Goal: Contribute content: Contribute content

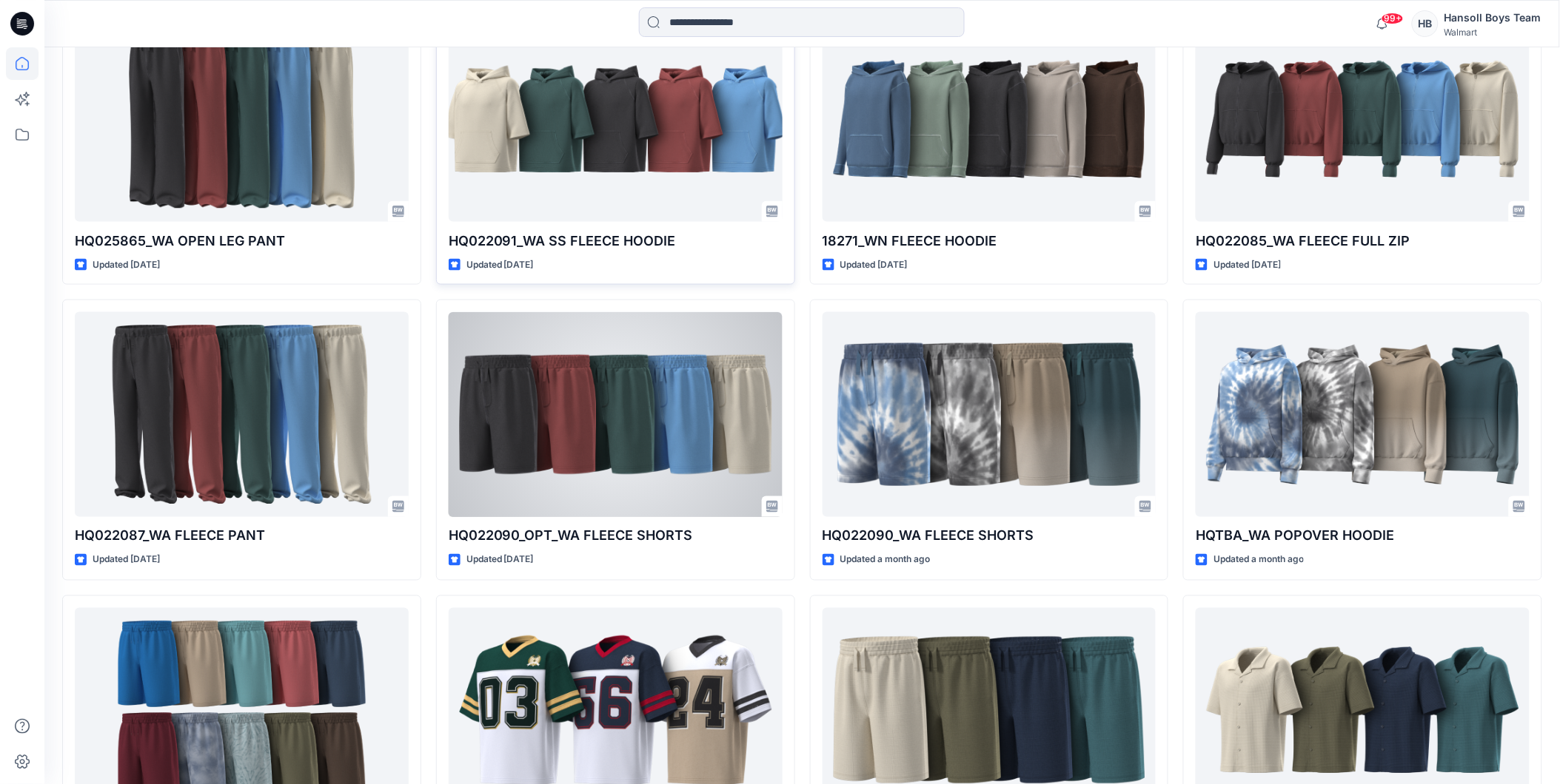
scroll to position [701, 0]
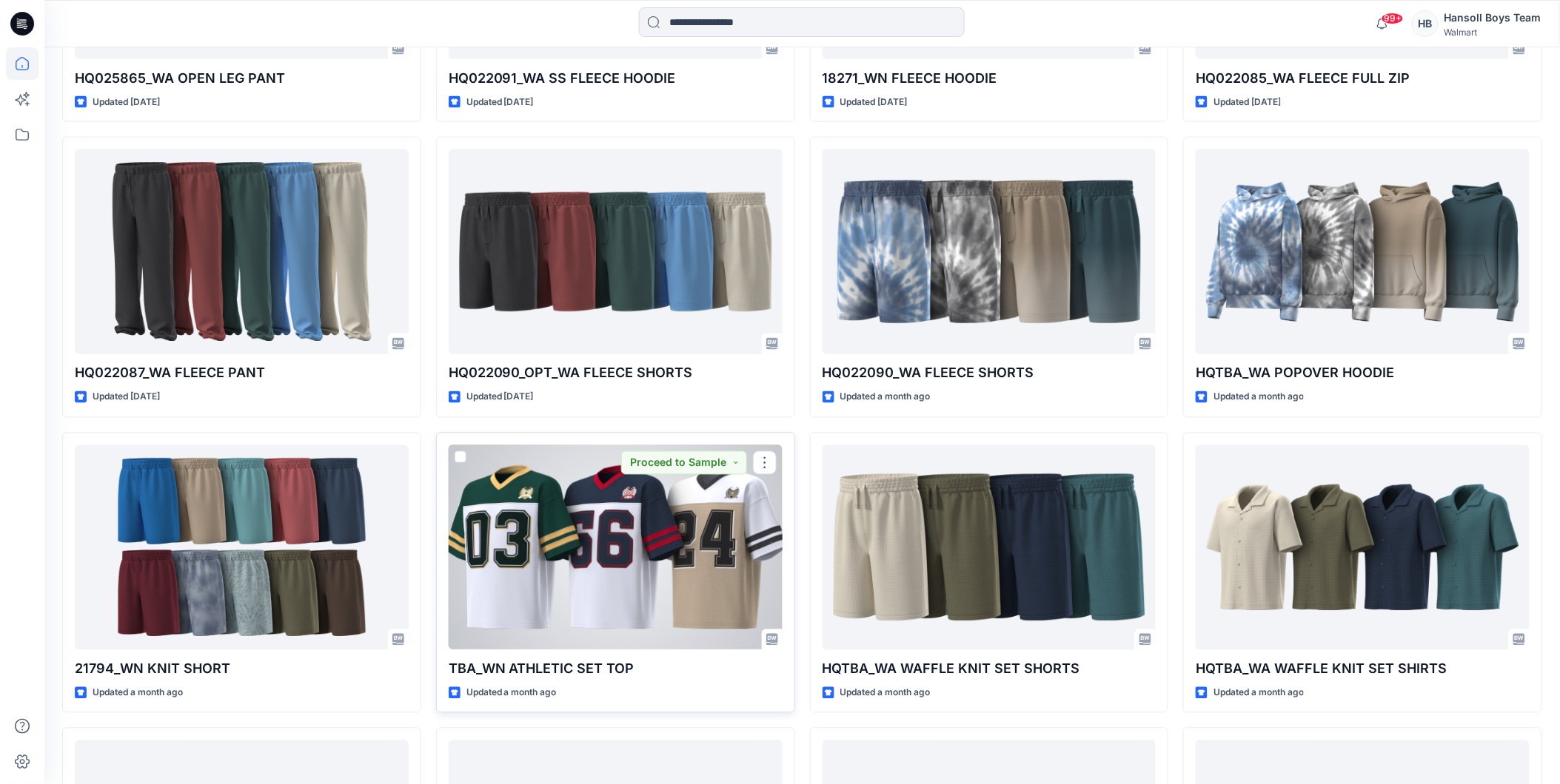
click at [632, 531] on div at bounding box center [615, 548] width 334 height 205
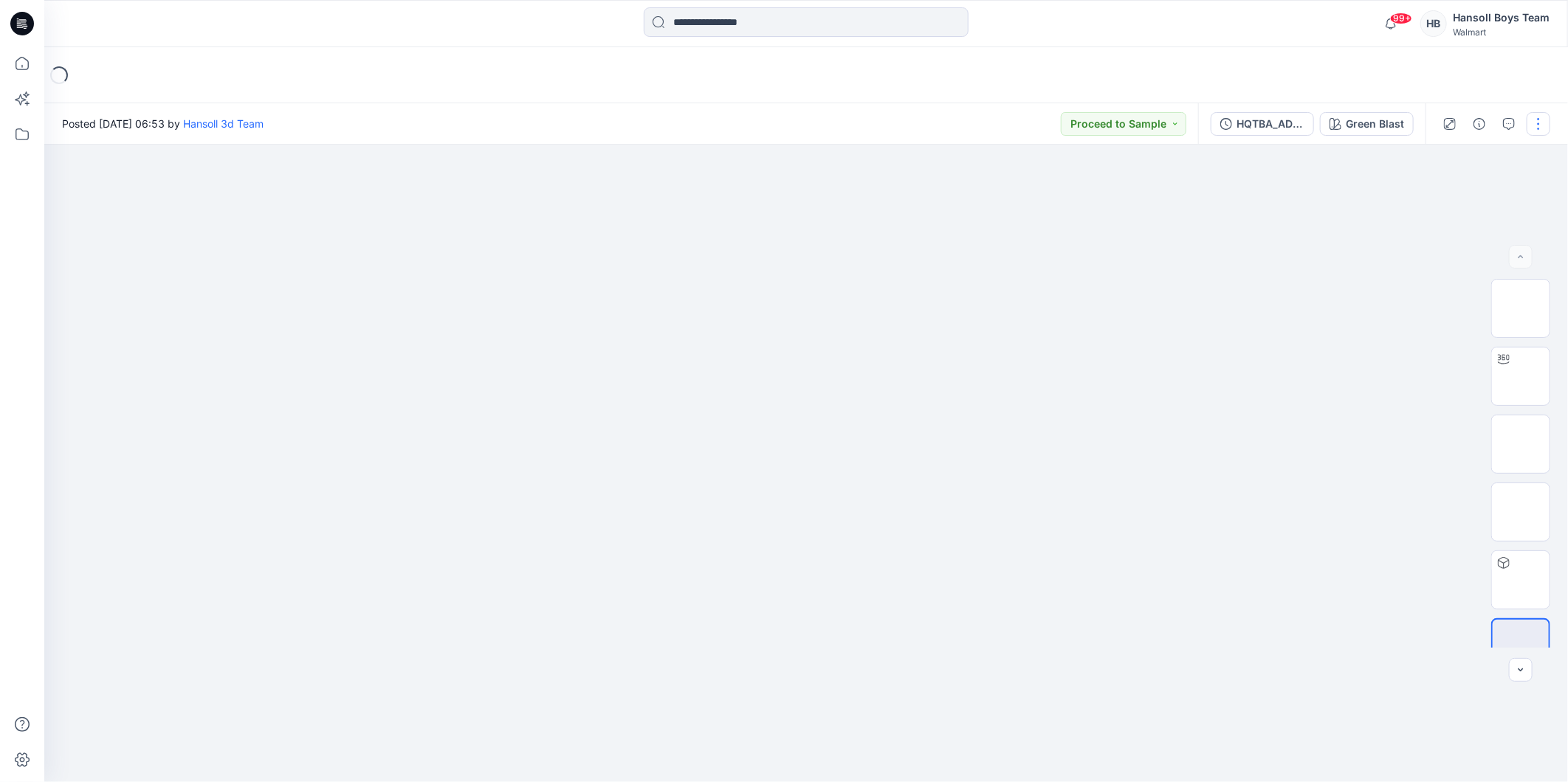
click at [1543, 121] on button "button" at bounding box center [1538, 124] width 24 height 24
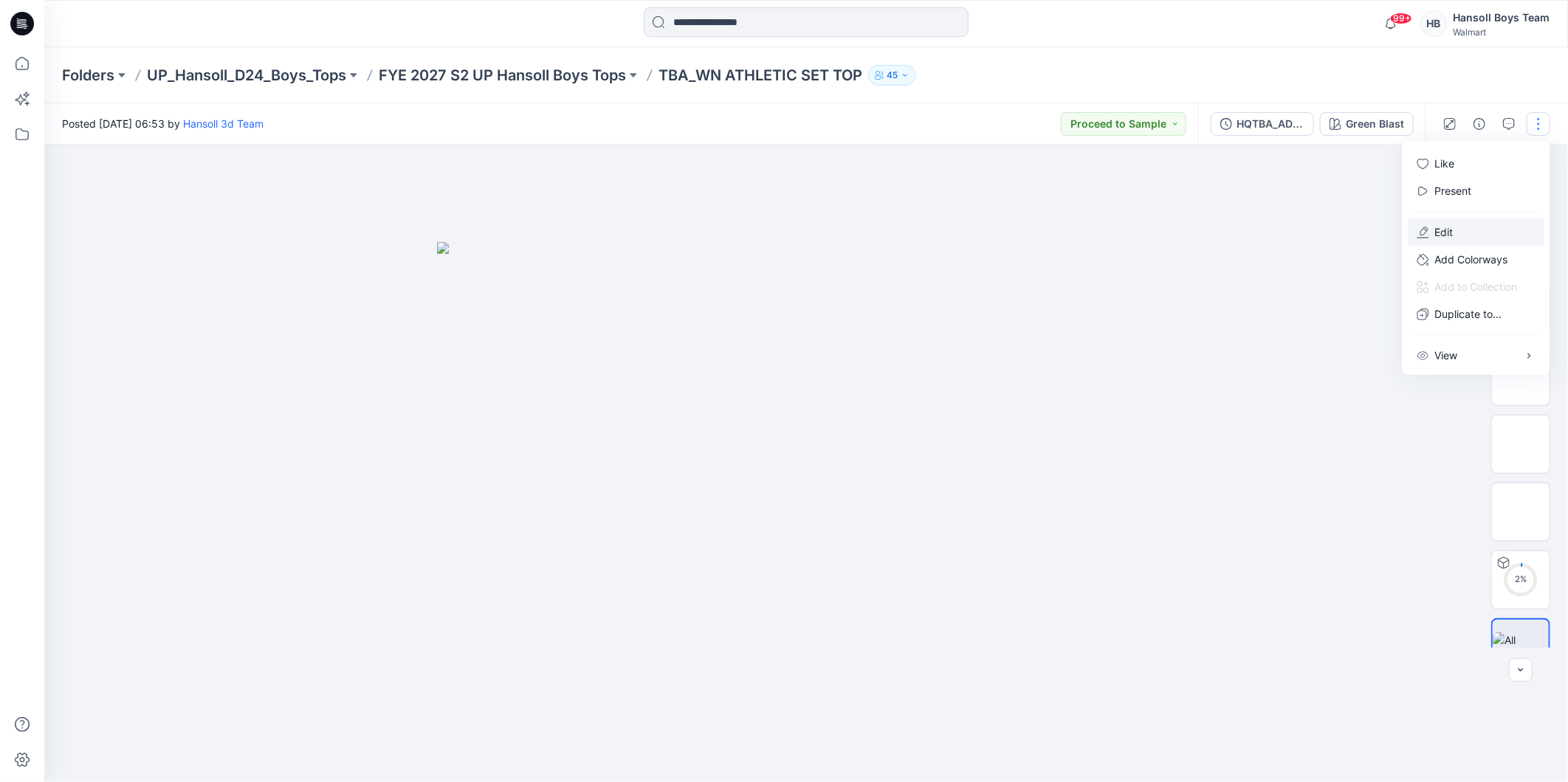
click at [1464, 229] on button "Edit" at bounding box center [1476, 232] width 136 height 27
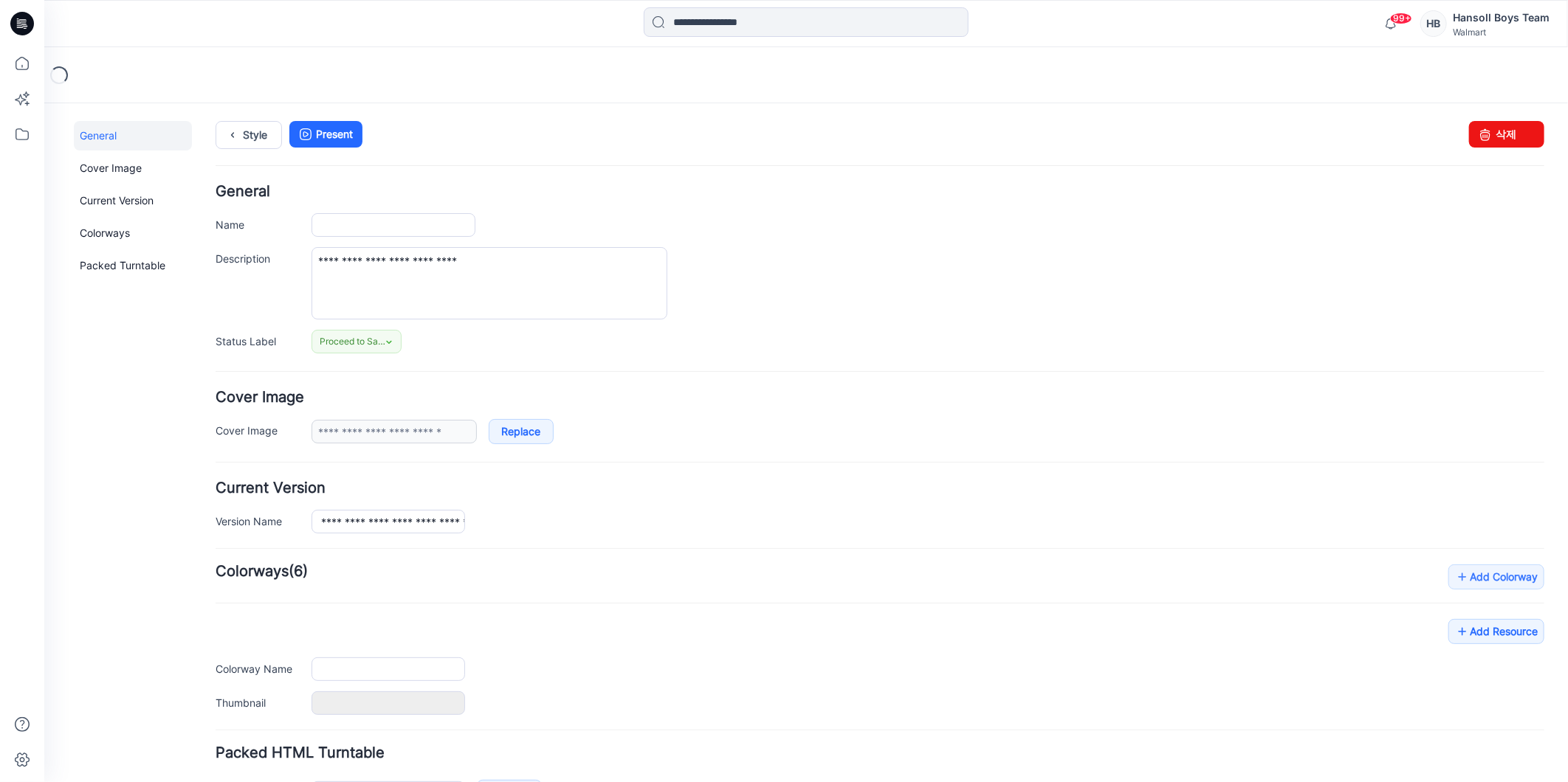
type input "**********"
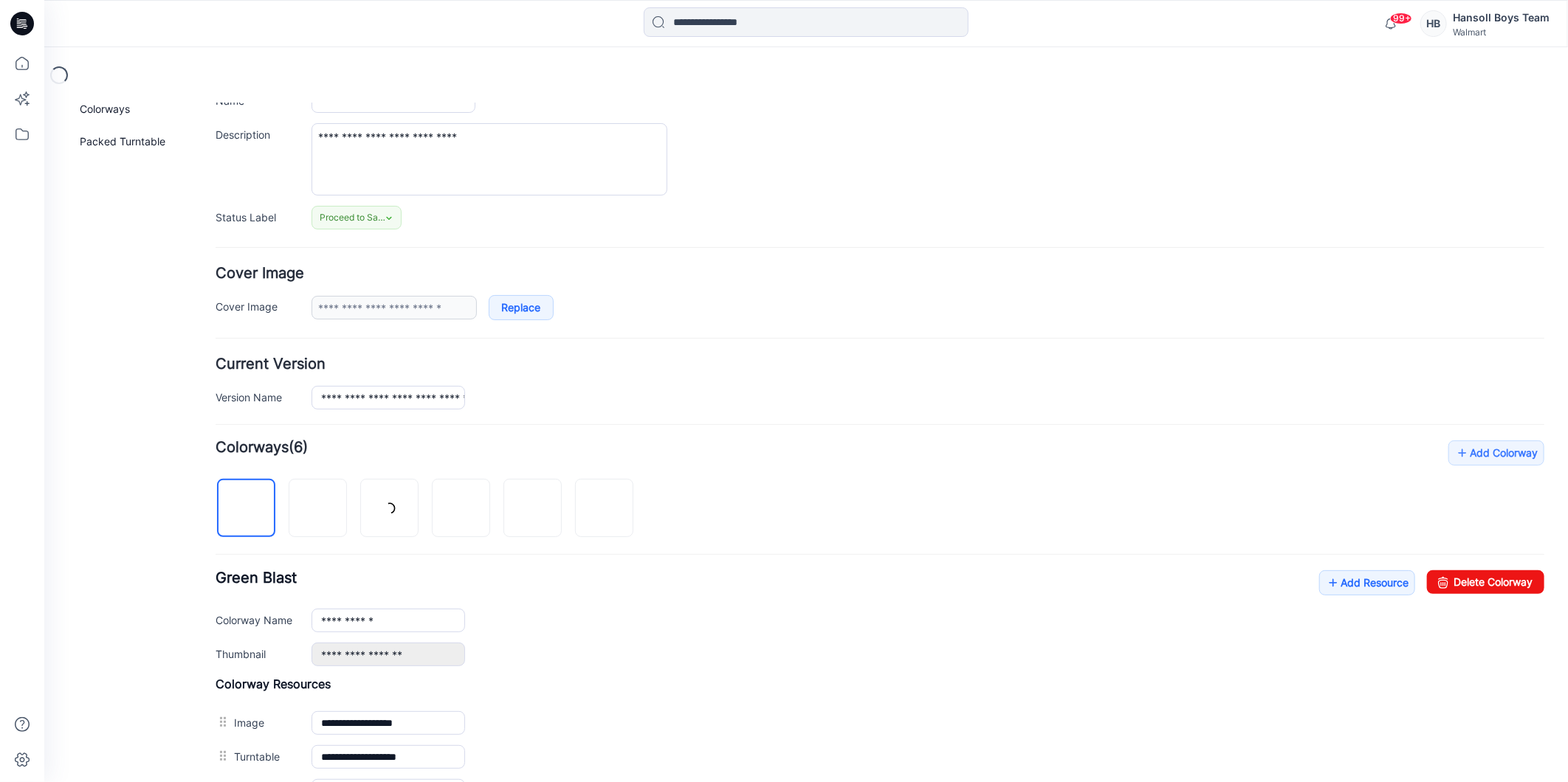
scroll to position [390, 0]
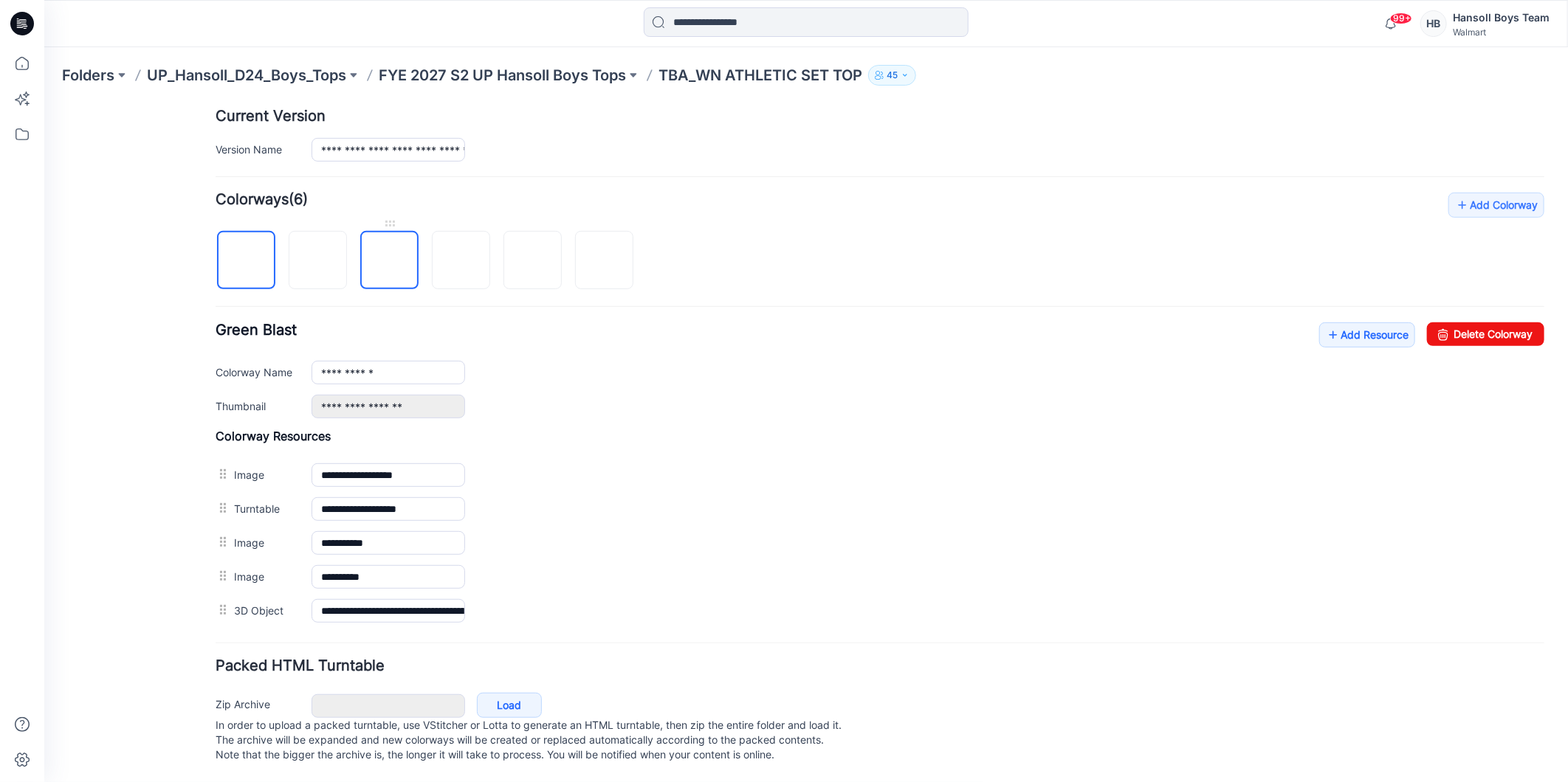
click at [389, 260] on img at bounding box center [389, 260] width 0 height 0
click at [1436, 322] on icon at bounding box center [1442, 334] width 21 height 24
click at [460, 260] on img at bounding box center [460, 260] width 0 height 0
click at [532, 260] on img at bounding box center [532, 260] width 0 height 0
click at [1448, 325] on link "Delete Colorway" at bounding box center [1484, 334] width 118 height 24
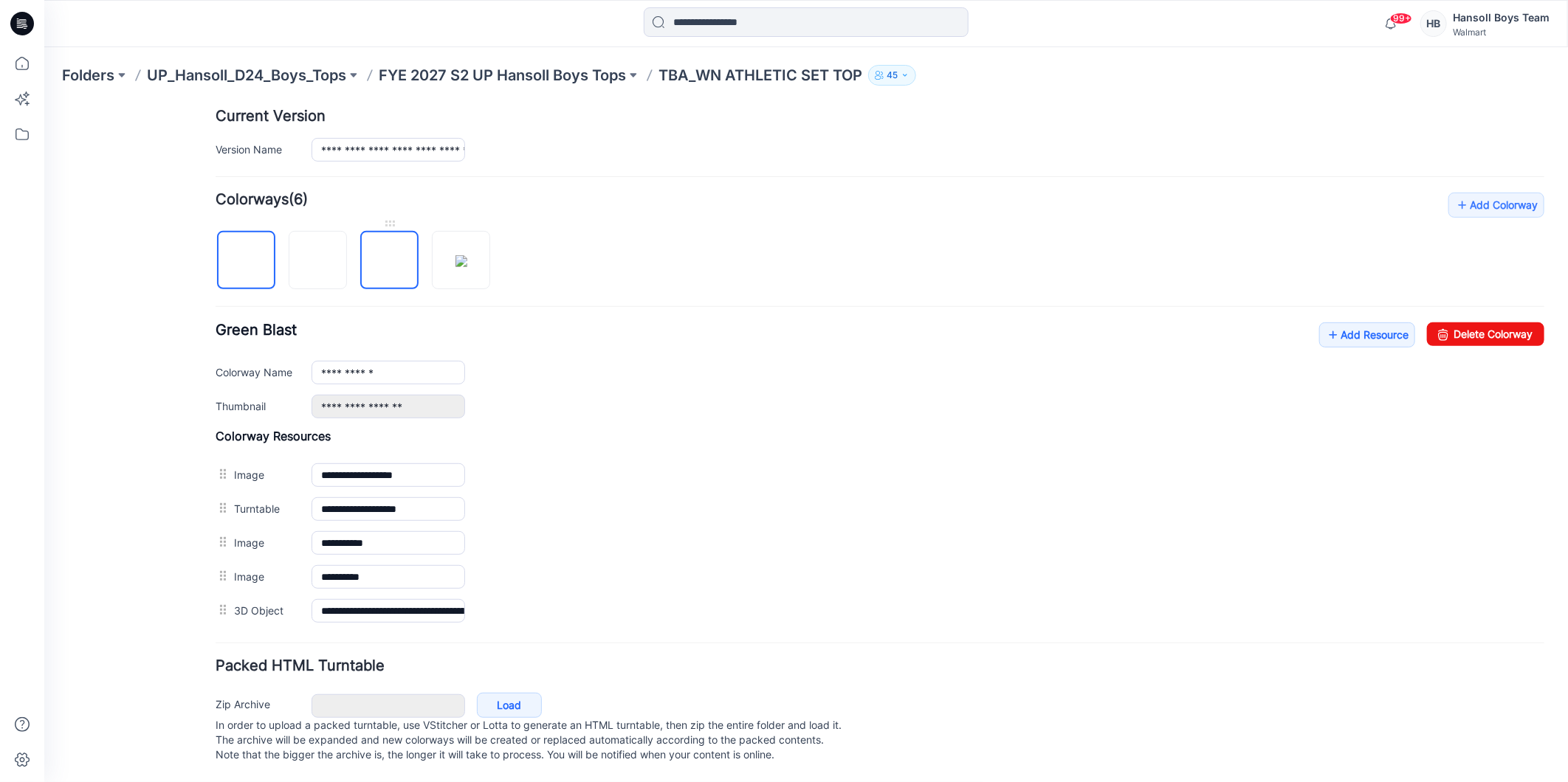
click at [389, 260] on img at bounding box center [389, 260] width 0 height 0
click at [1505, 322] on link "Delete Colorway" at bounding box center [1484, 334] width 118 height 24
type input "**********"
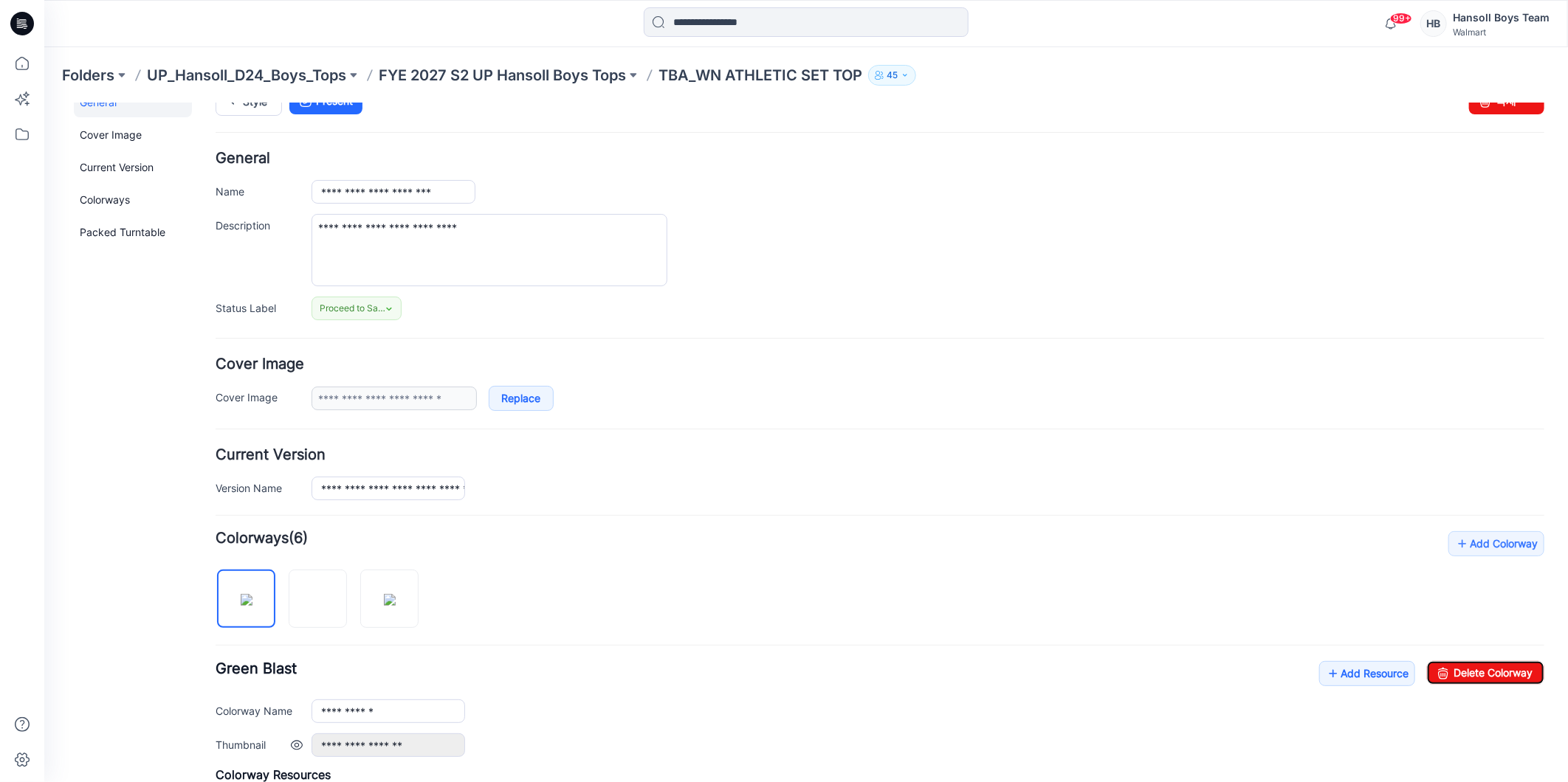
scroll to position [0, 0]
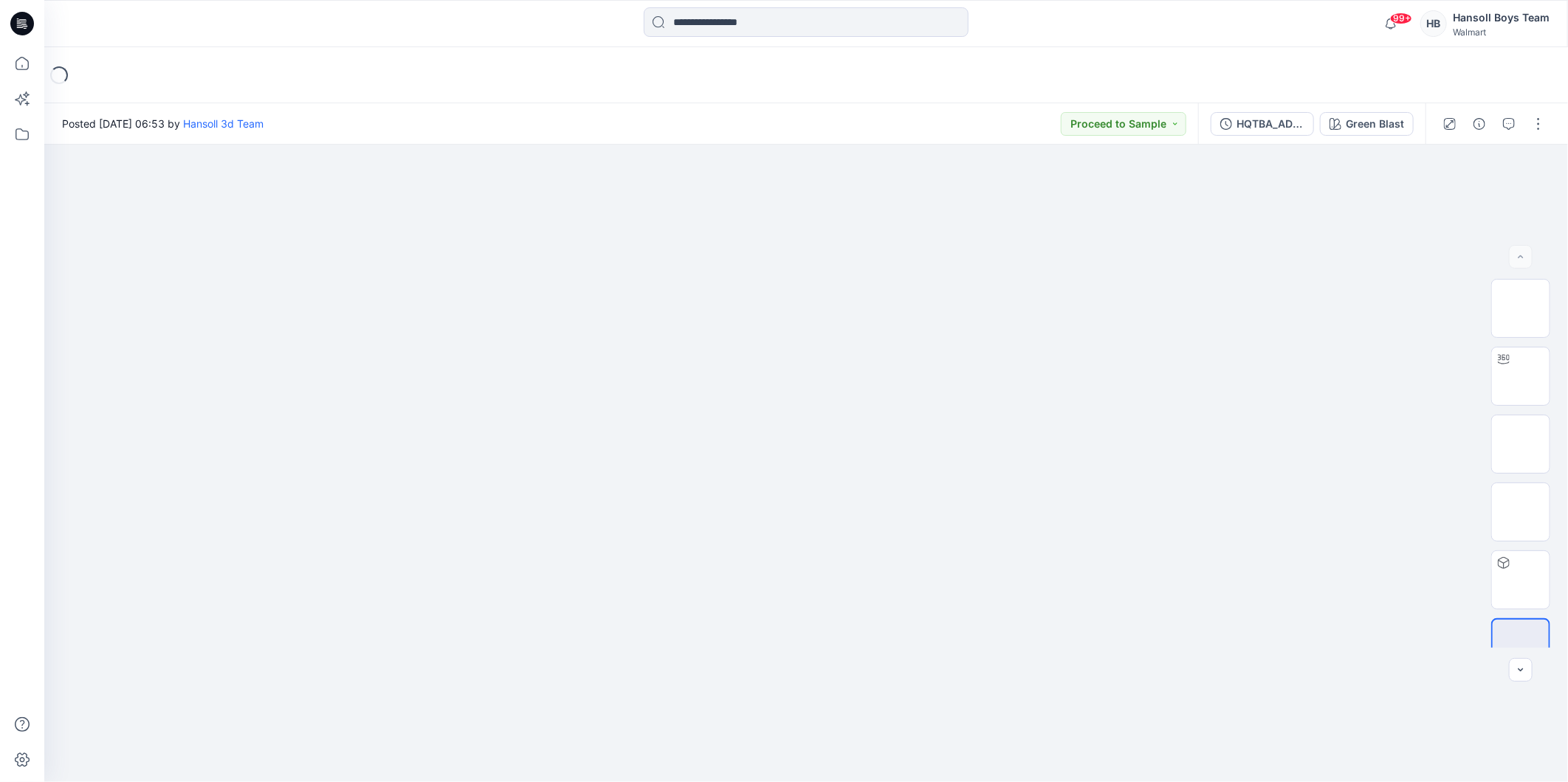
click at [908, 104] on div "Posted Wednesday, July 23, 2025 06:53 by Hansoll 3d Team Proceed to Sample" at bounding box center [621, 124] width 1154 height 41
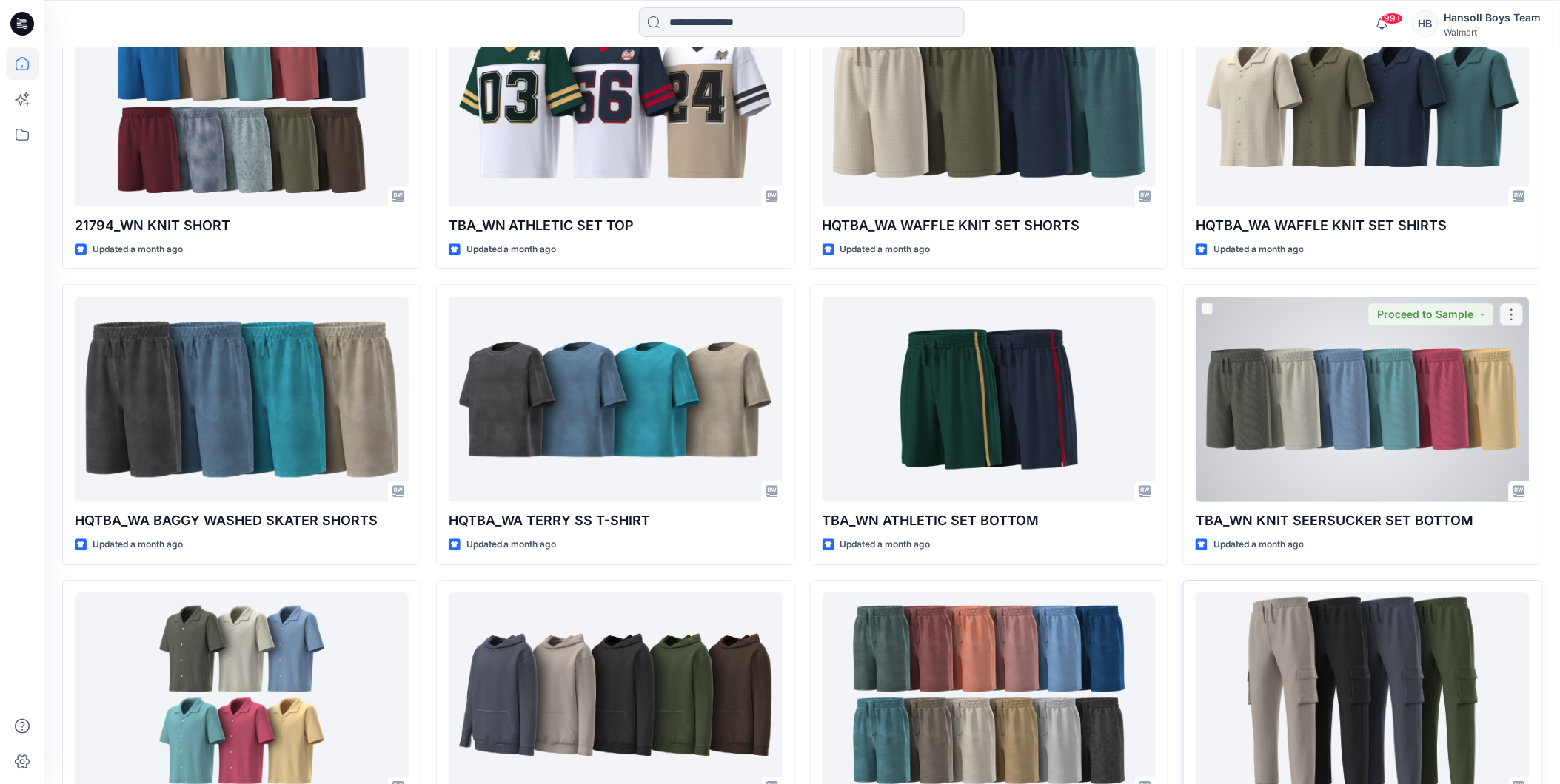
scroll to position [1440, 0]
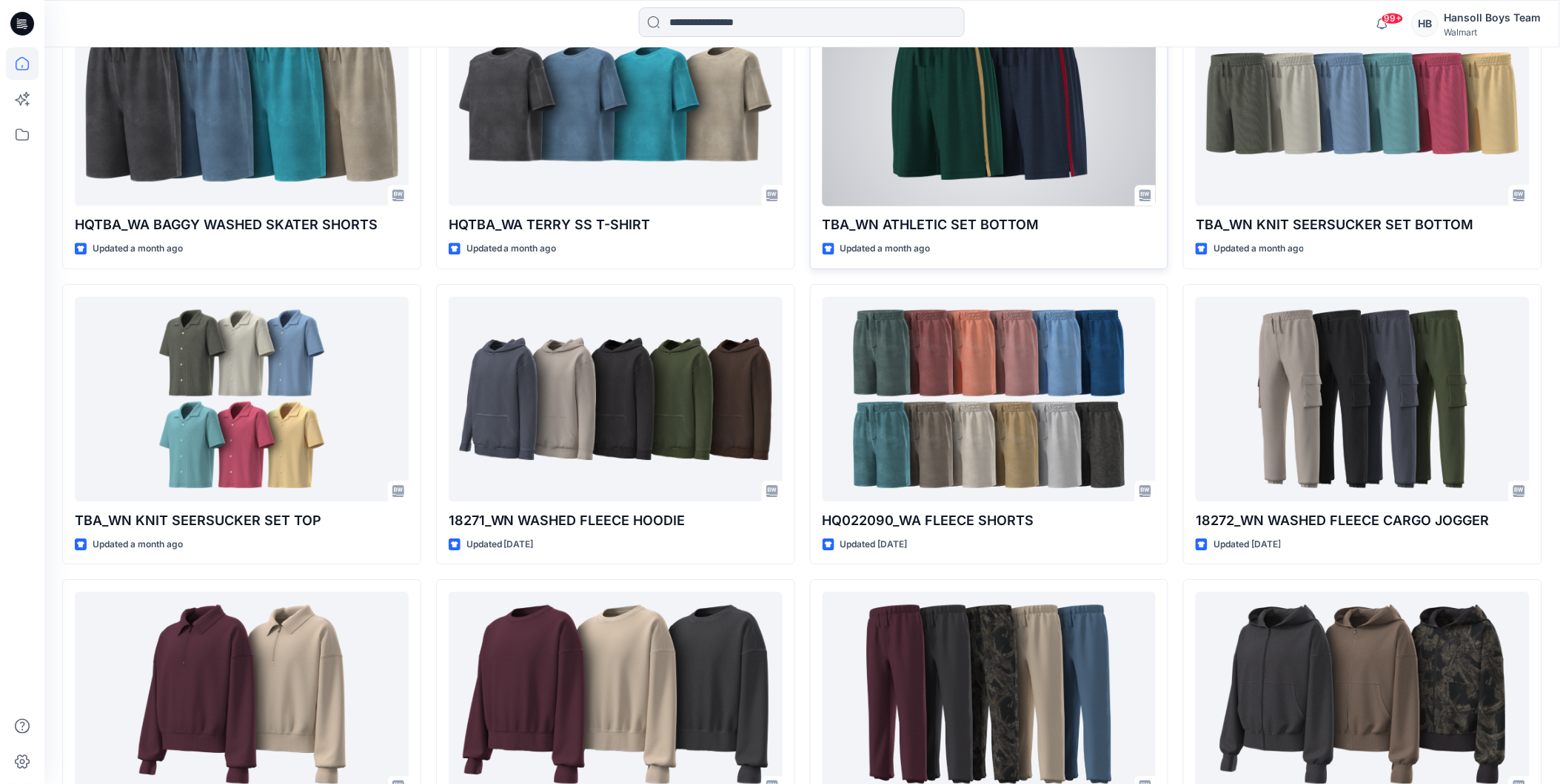
click at [1069, 155] on div at bounding box center [989, 103] width 334 height 205
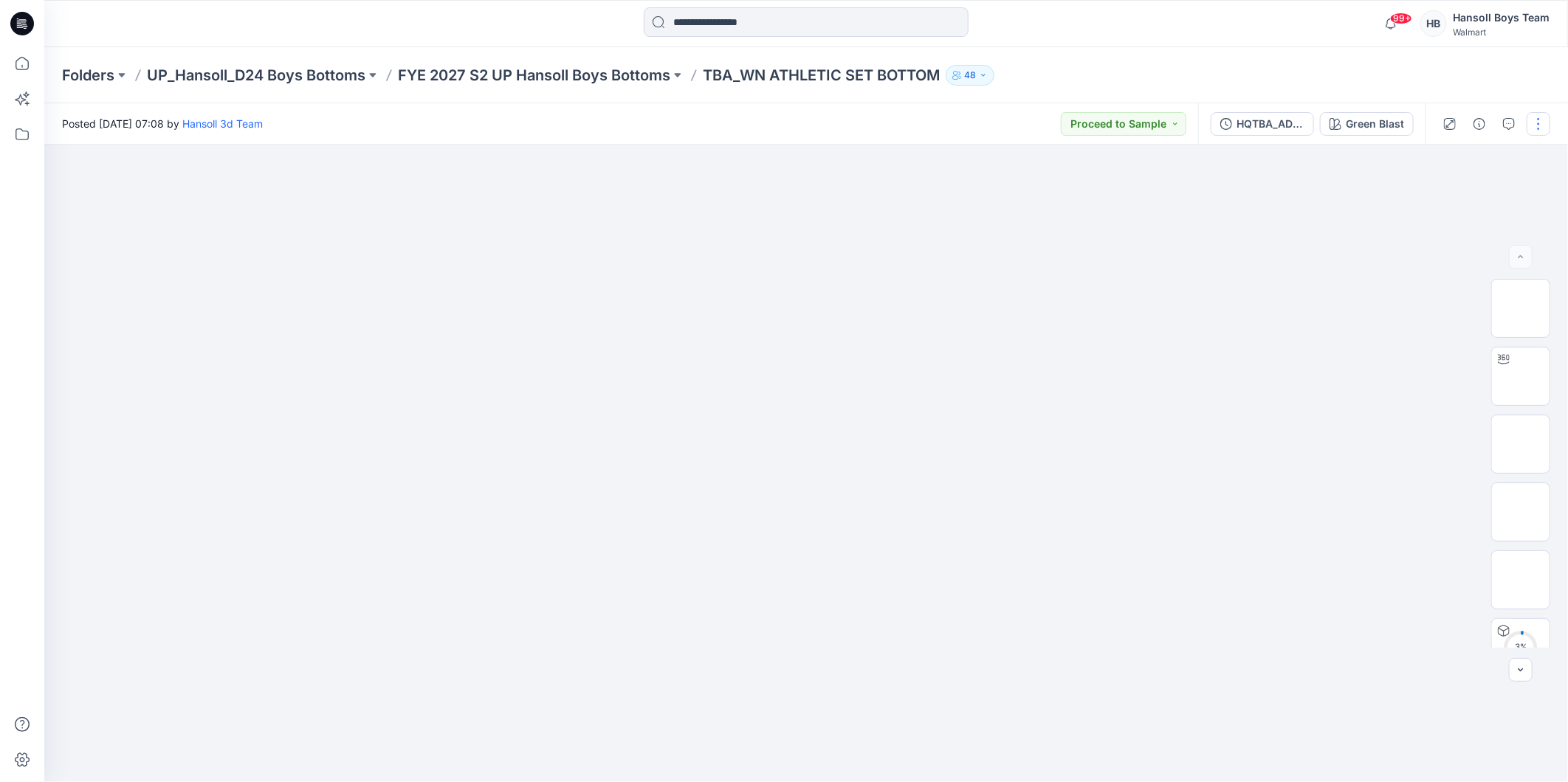
click at [1539, 124] on button "button" at bounding box center [1538, 124] width 24 height 24
click at [1484, 223] on button "Edit" at bounding box center [1476, 232] width 136 height 27
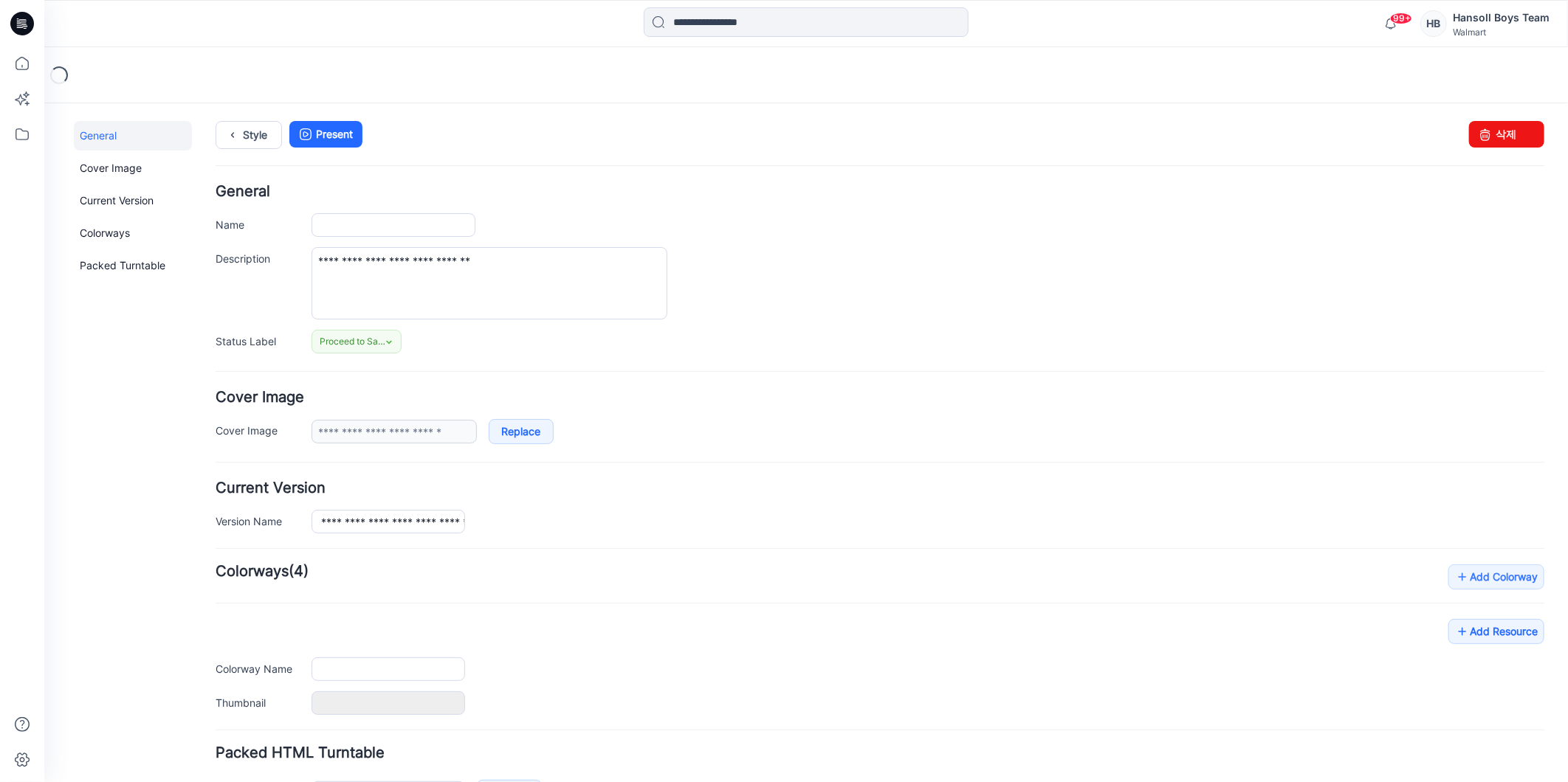
type input "**********"
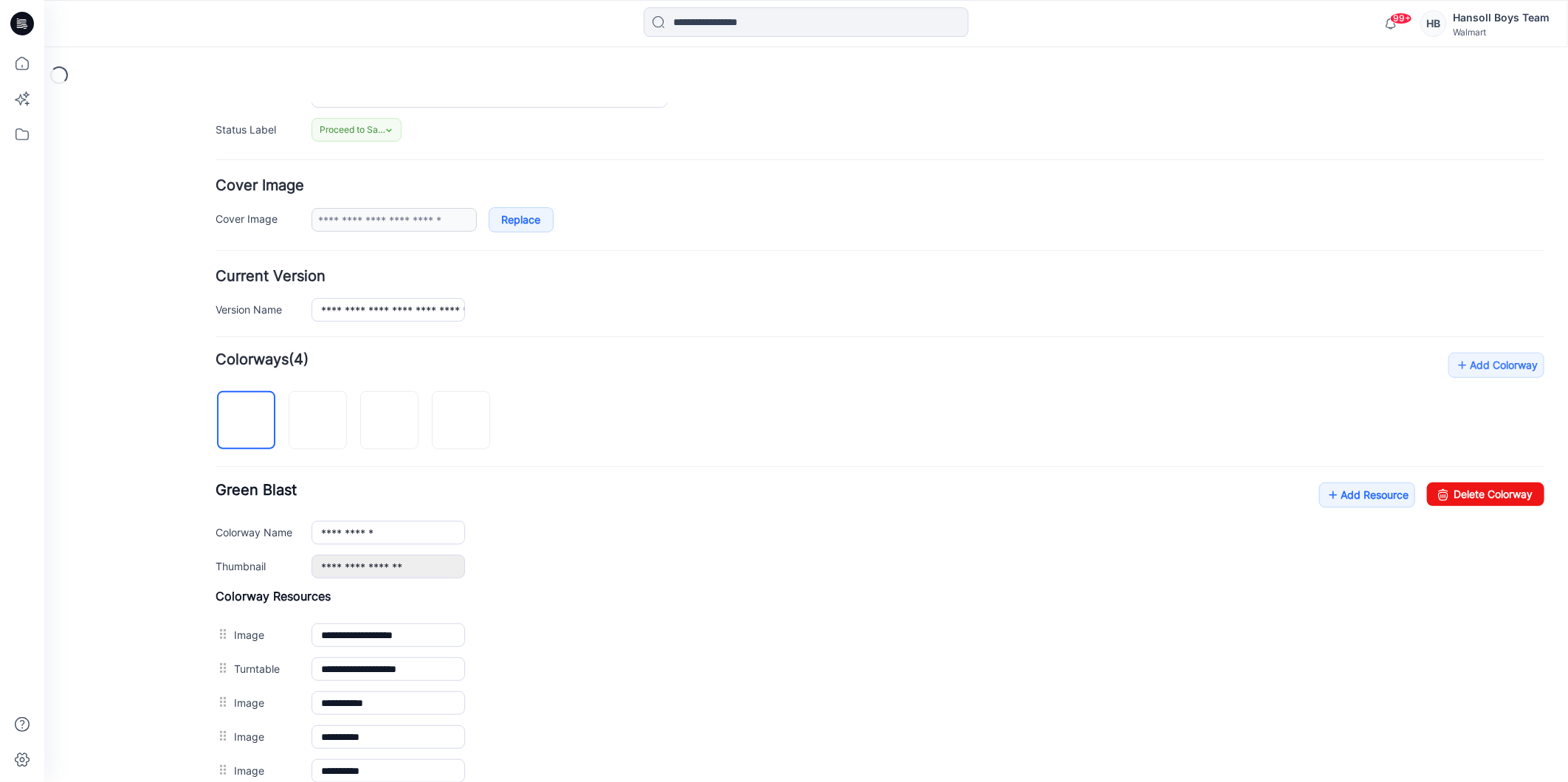
scroll to position [328, 0]
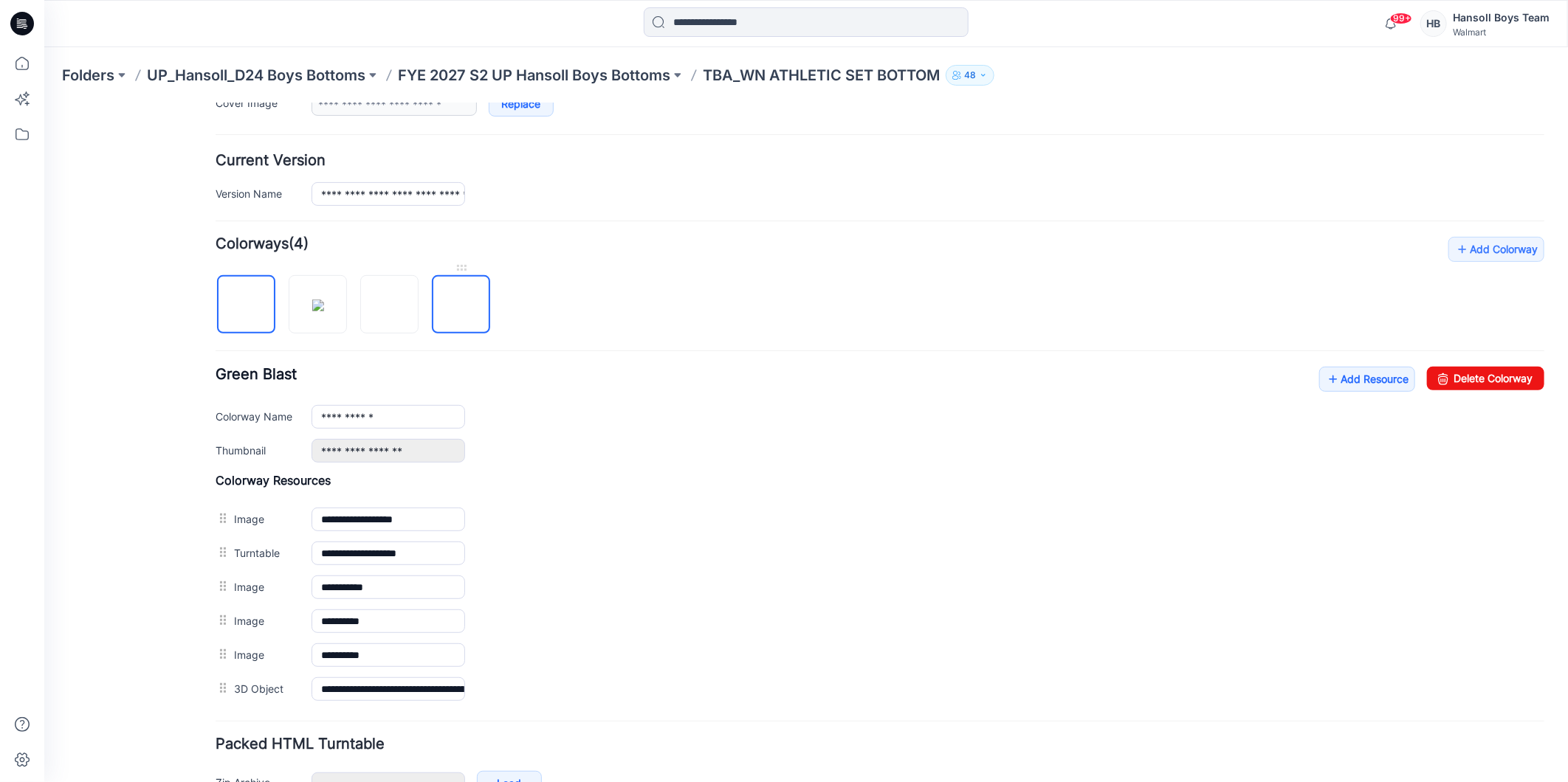
click at [460, 305] on img at bounding box center [460, 305] width 0 height 0
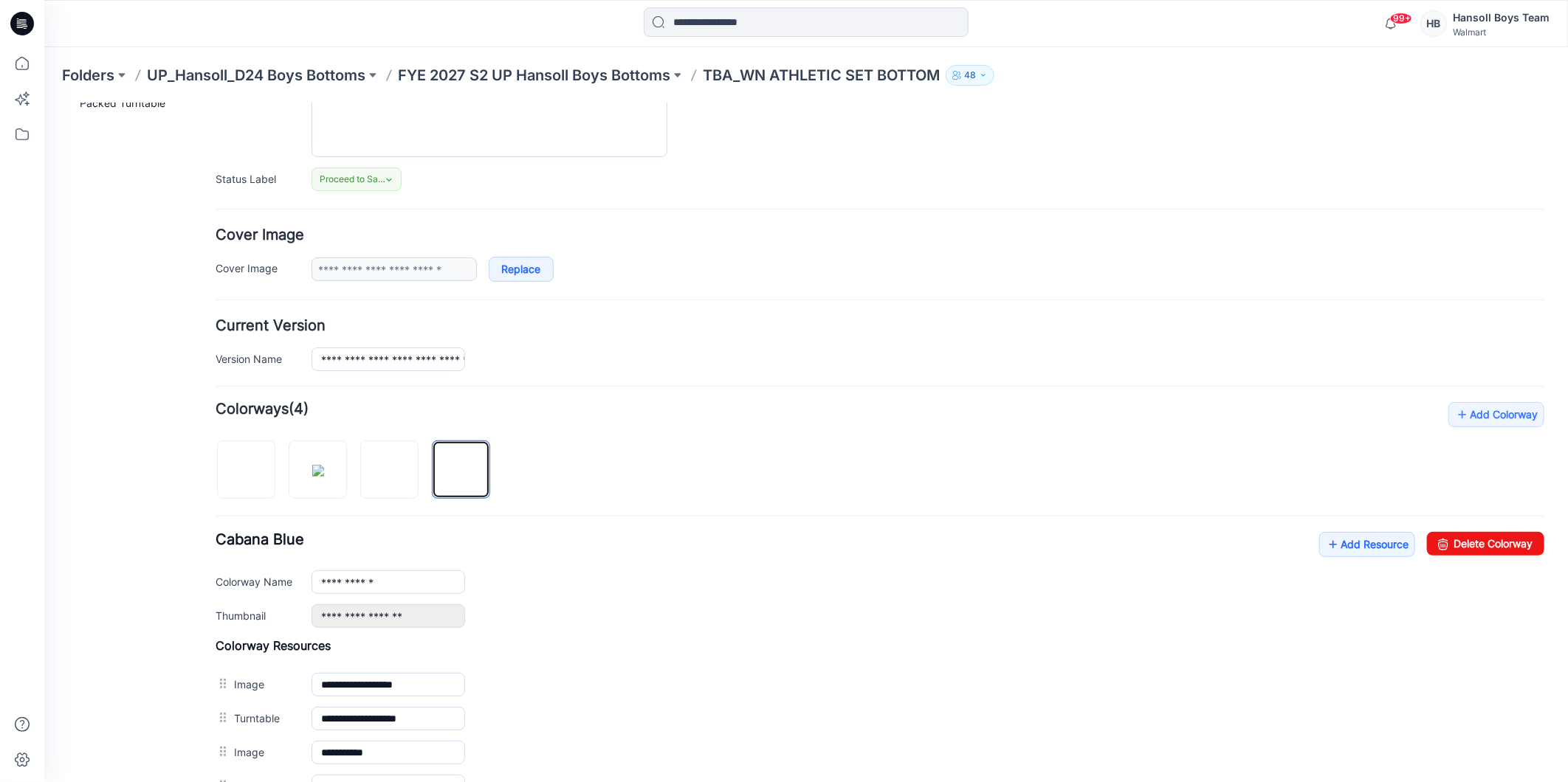
scroll to position [164, 0]
click at [1491, 545] on link "Delete Colorway" at bounding box center [1484, 542] width 118 height 24
click at [389, 468] on img at bounding box center [389, 468] width 0 height 0
click at [1529, 553] on link "Delete Colorway" at bounding box center [1484, 542] width 118 height 24
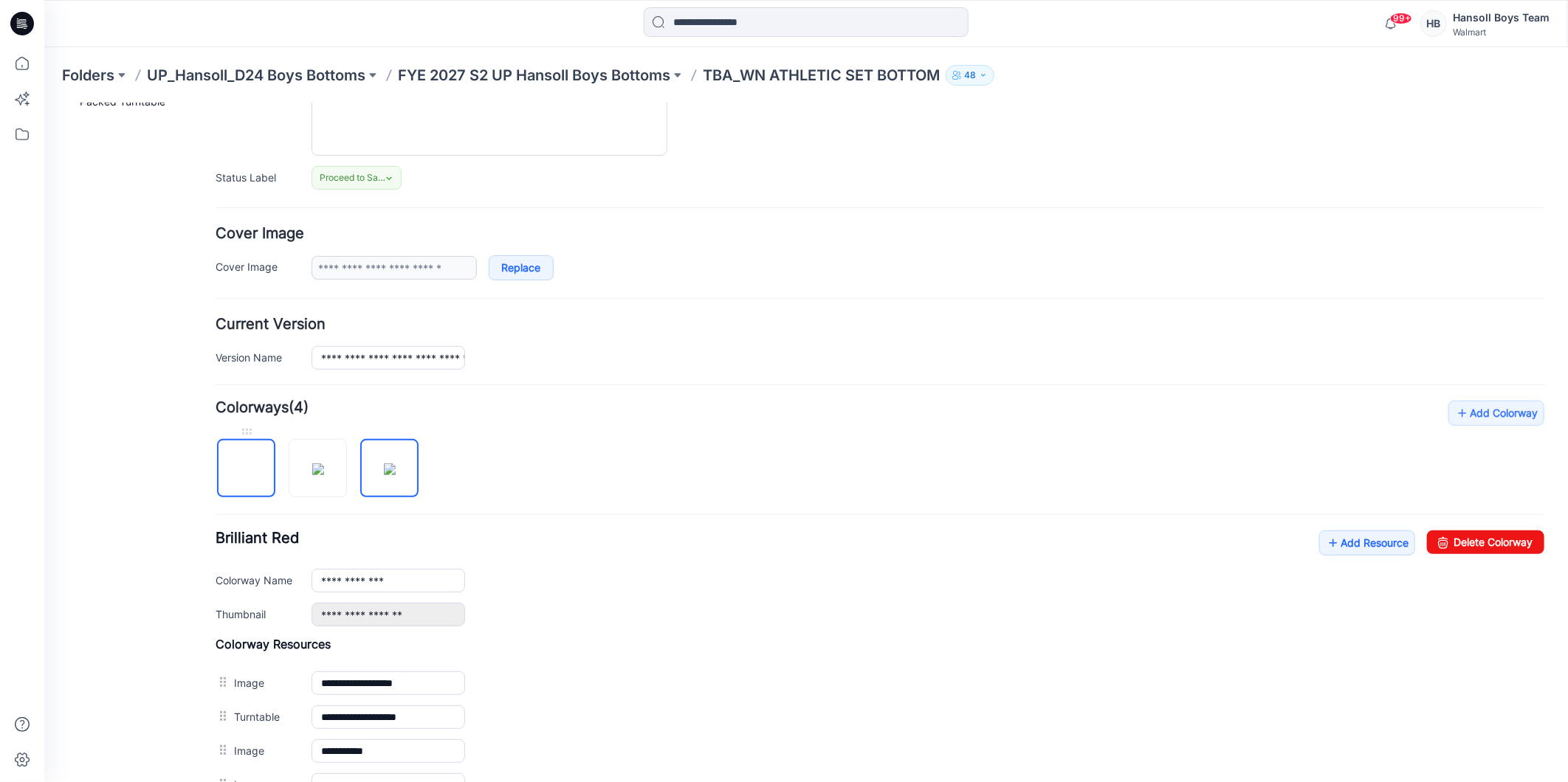
click at [246, 468] on img at bounding box center [246, 468] width 0 height 0
type input "**********"
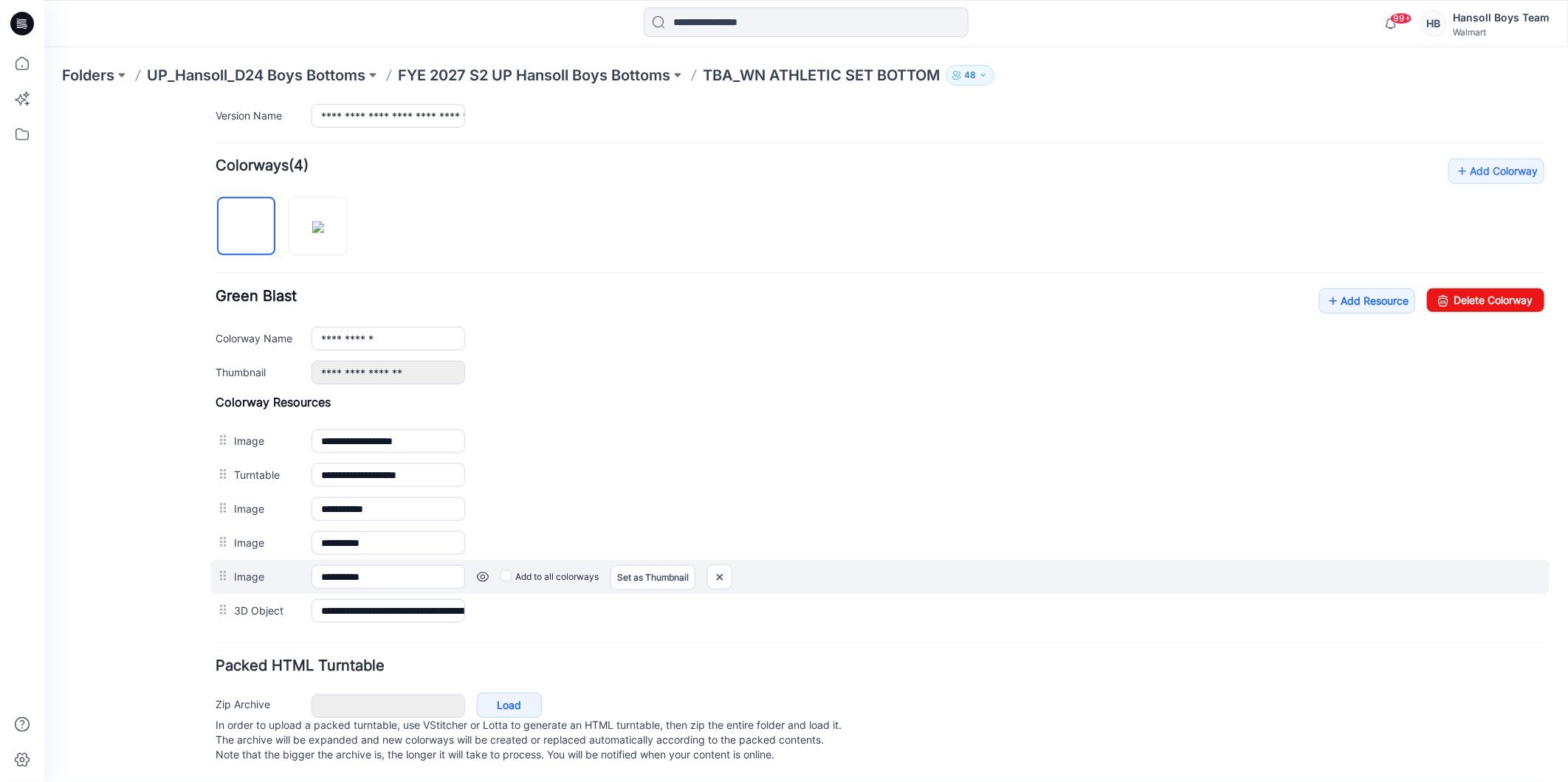
scroll to position [0, 0]
